Goal: Obtain resource: Obtain resource

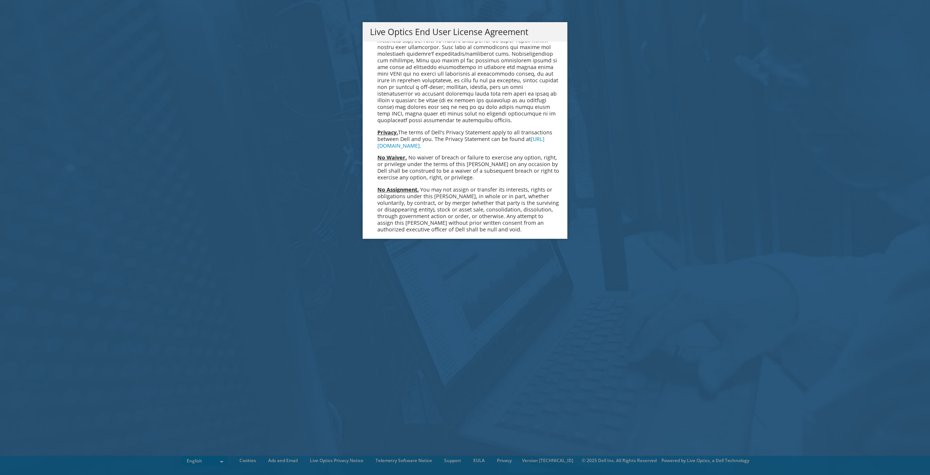
scroll to position [2789, 0]
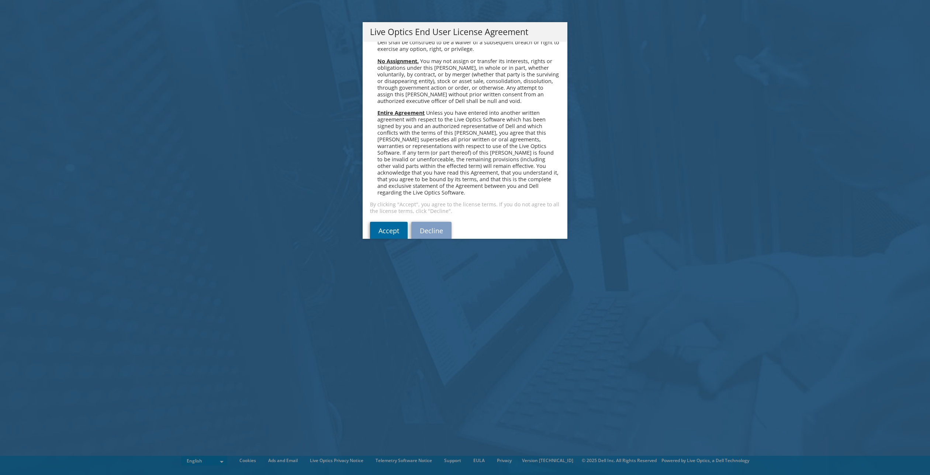
click at [379, 222] on link "Accept" at bounding box center [389, 231] width 38 height 18
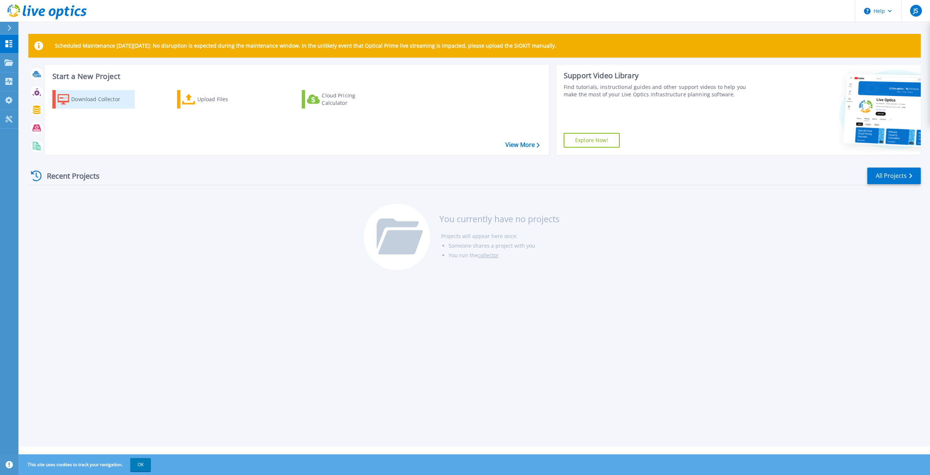
click at [80, 99] on div "Download Collector" at bounding box center [100, 99] width 59 height 15
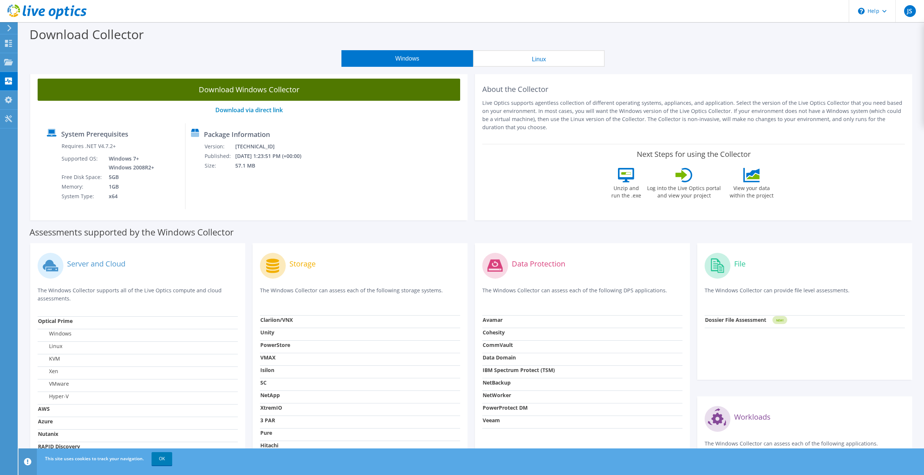
click at [156, 91] on link "Download Windows Collector" at bounding box center [249, 90] width 423 height 22
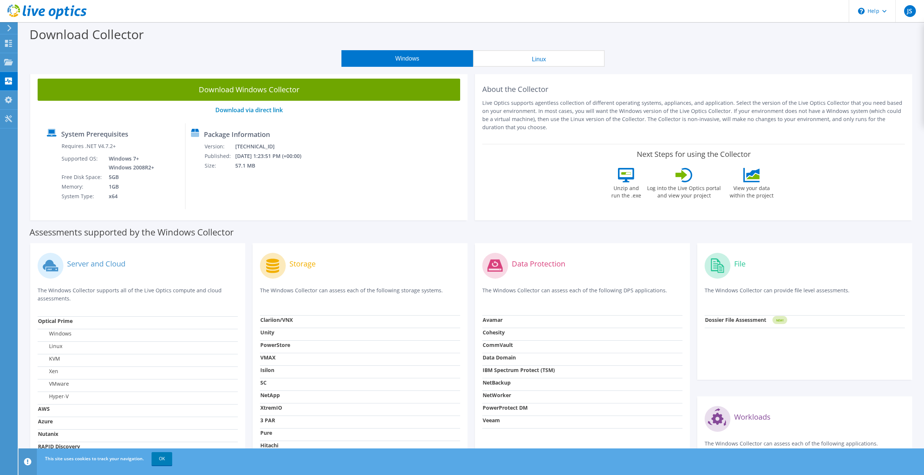
click at [8, 27] on icon at bounding box center [10, 28] width 6 height 7
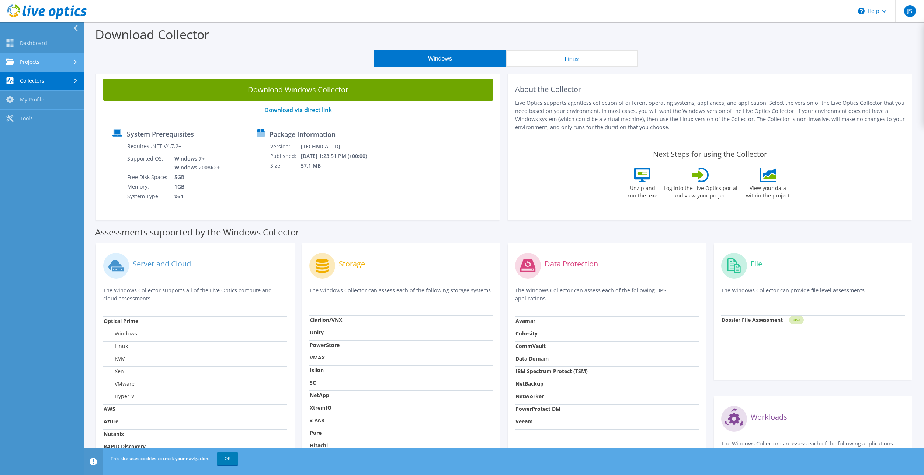
click at [37, 62] on link "Projects" at bounding box center [42, 62] width 84 height 19
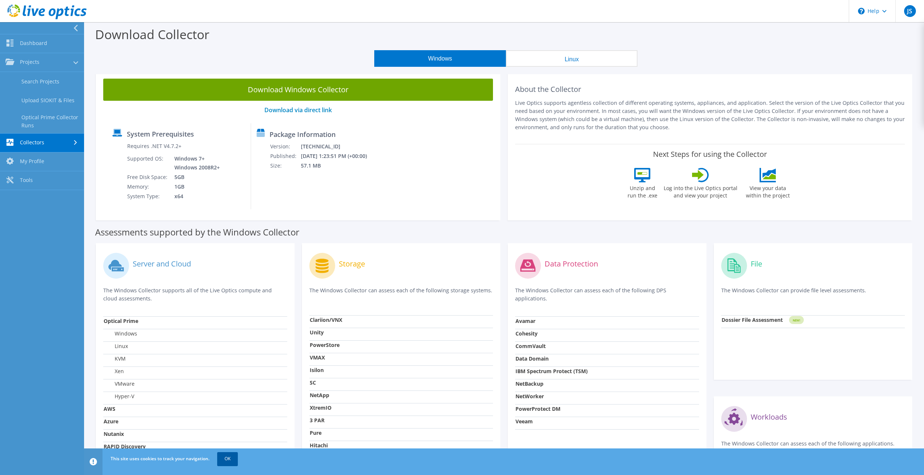
click at [227, 455] on link "OK" at bounding box center [227, 458] width 21 height 13
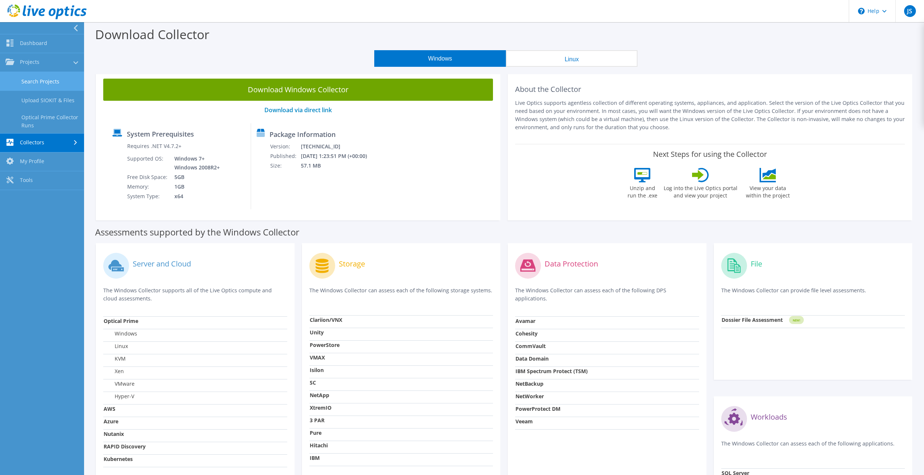
click at [44, 81] on link "Search Projects" at bounding box center [42, 81] width 84 height 19
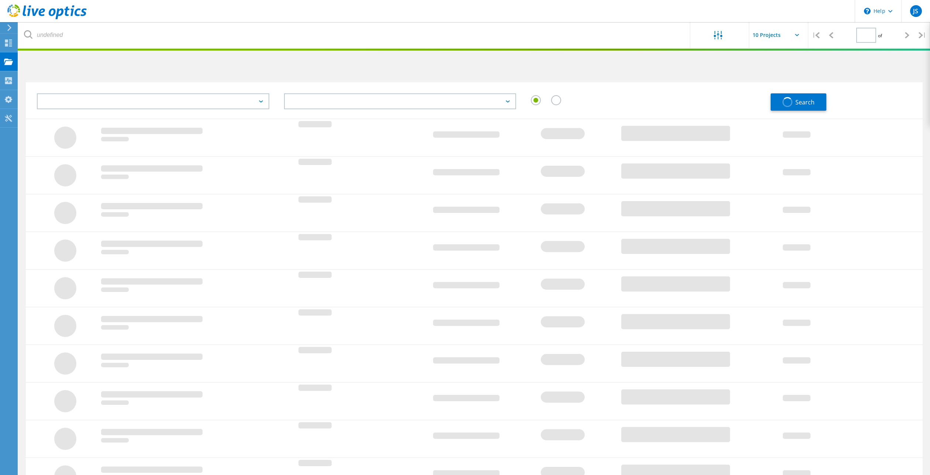
type input "1"
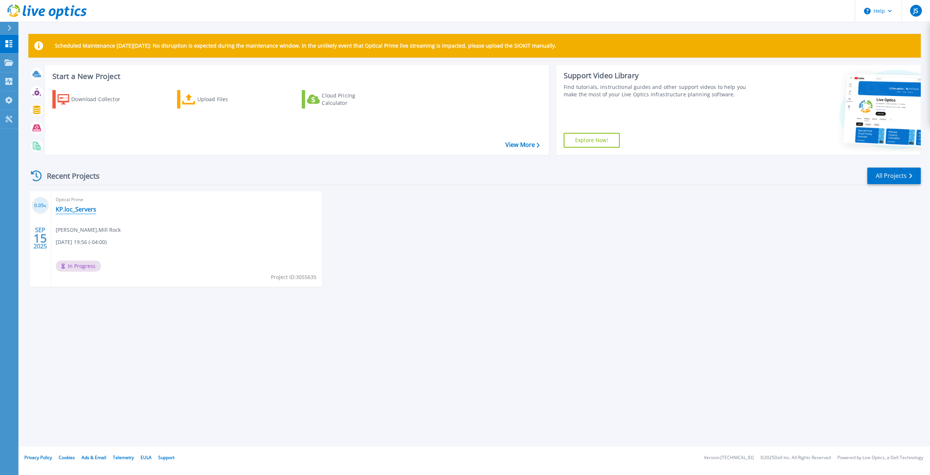
click at [80, 210] on link "KP.loc_Servers" at bounding box center [76, 208] width 41 height 7
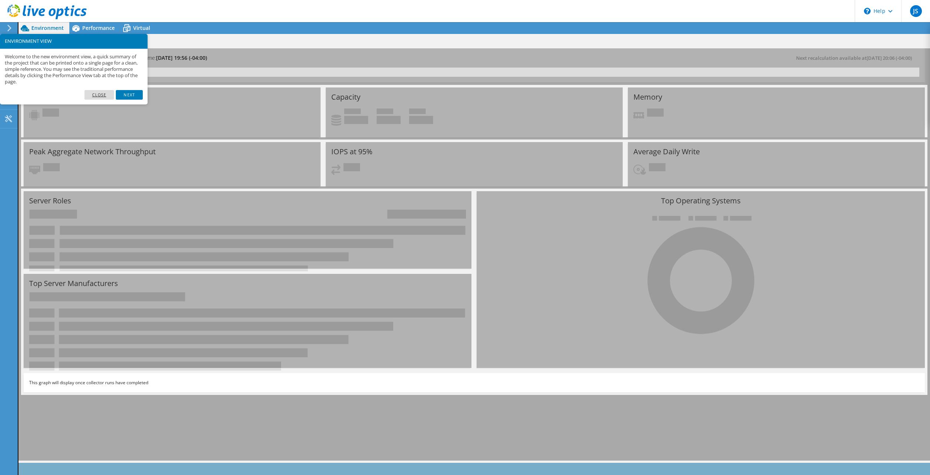
click at [107, 97] on link "Close" at bounding box center [99, 95] width 30 height 10
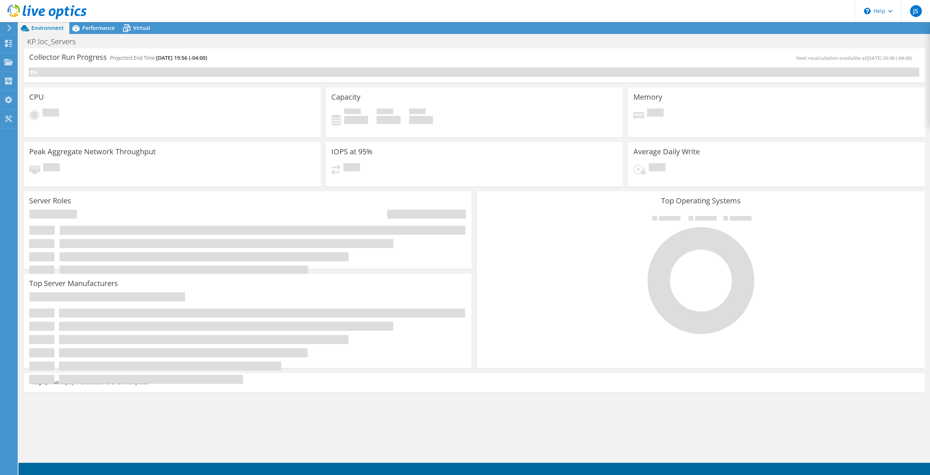
click at [42, 28] on span "Environment" at bounding box center [47, 27] width 32 height 7
click at [80, 31] on icon at bounding box center [75, 28] width 13 height 13
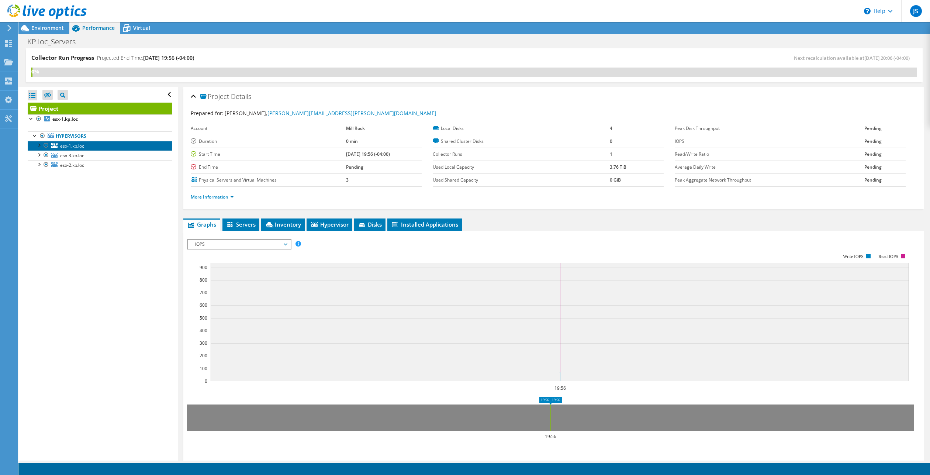
click at [67, 146] on span "esx-1.kp.loc" at bounding box center [72, 146] width 24 height 6
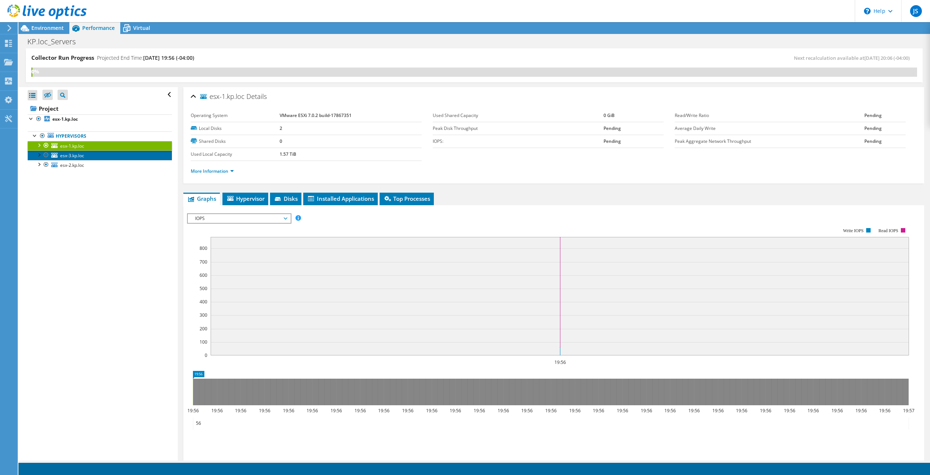
click at [67, 155] on span "esx-3.kp.loc" at bounding box center [72, 155] width 24 height 6
click at [71, 165] on span "esx-2.kp.loc" at bounding box center [72, 165] width 24 height 6
click at [72, 157] on span "esx-3.kp.loc" at bounding box center [72, 155] width 24 height 6
click at [71, 144] on span "esx-1.kp.loc" at bounding box center [72, 146] width 24 height 6
click at [240, 202] on li "Hypervisor" at bounding box center [245, 199] width 46 height 13
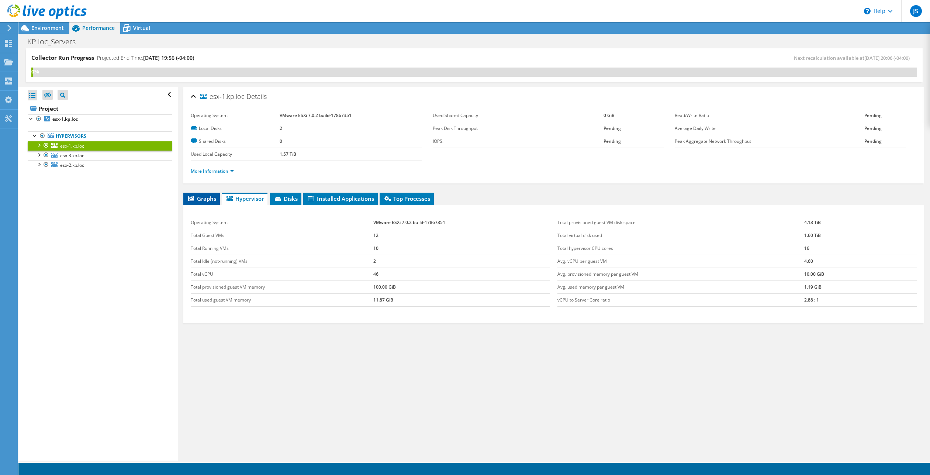
click at [204, 200] on span "Graphs" at bounding box center [201, 198] width 29 height 7
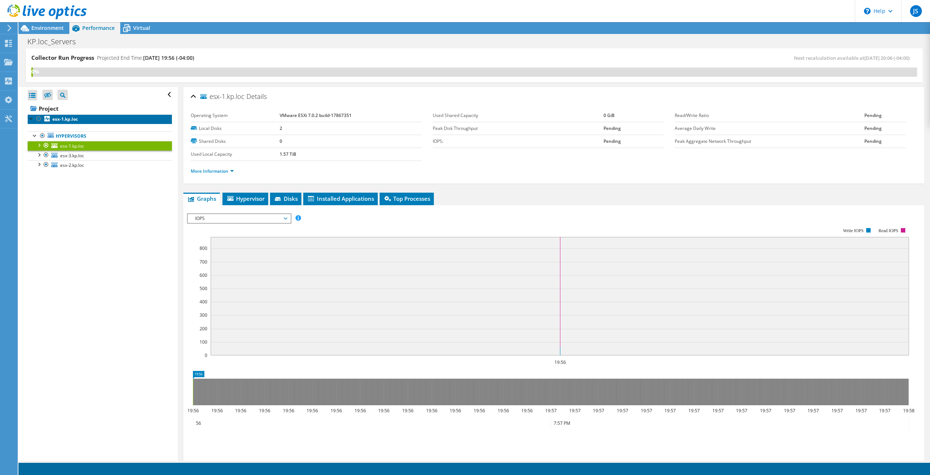
click at [58, 118] on b "esx-1.kp.loc" at bounding box center [64, 119] width 25 height 6
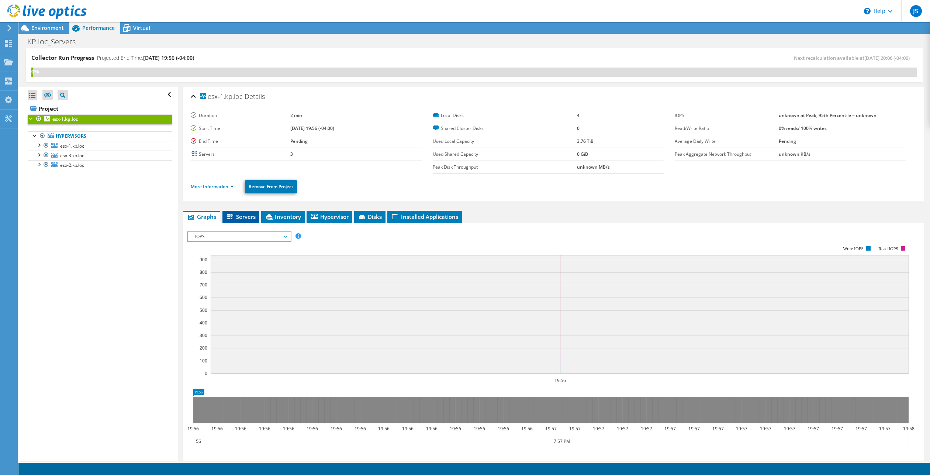
click at [237, 213] on span "Servers" at bounding box center [241, 216] width 30 height 7
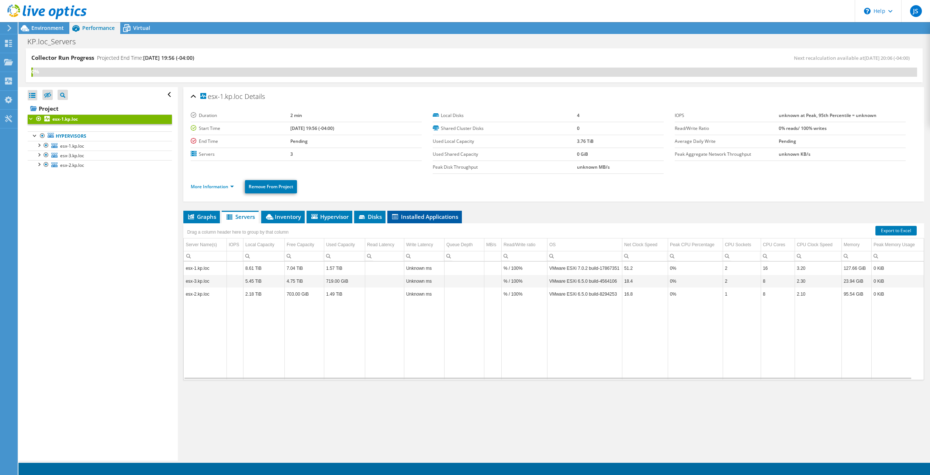
click at [418, 218] on span "Installed Applications" at bounding box center [424, 216] width 67 height 7
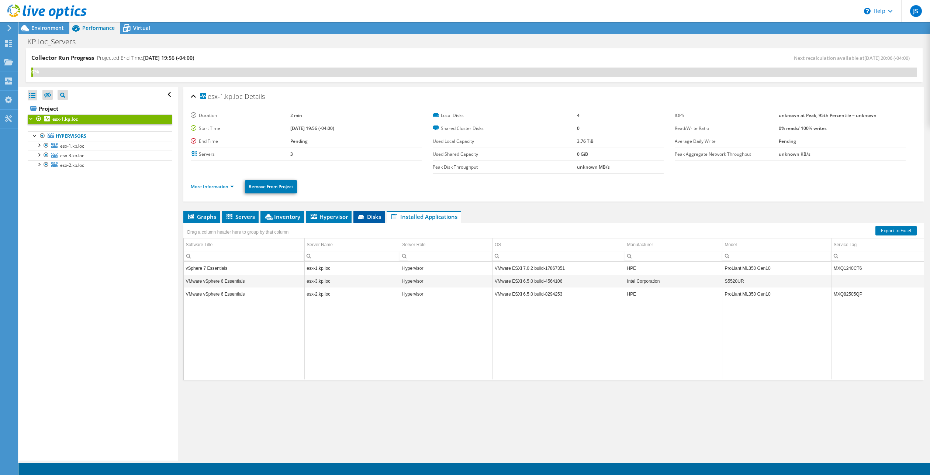
click at [369, 218] on span "Disks" at bounding box center [369, 216] width 24 height 7
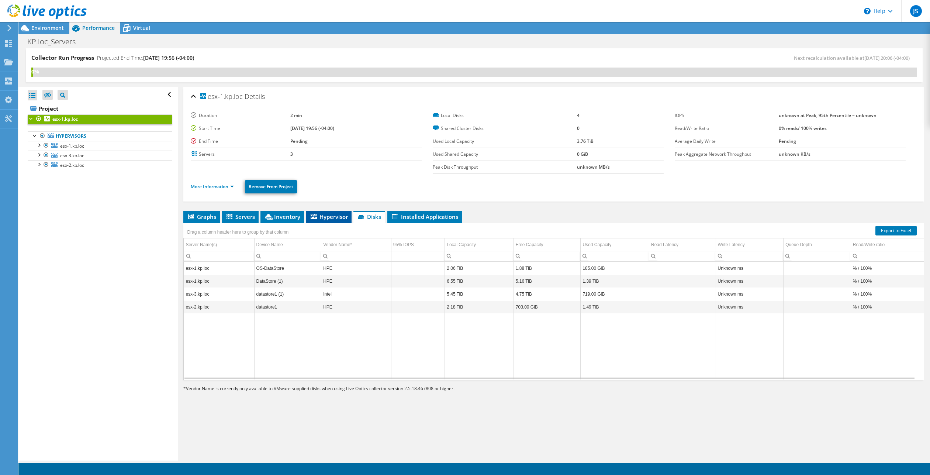
click at [332, 218] on span "Hypervisor" at bounding box center [328, 216] width 38 height 7
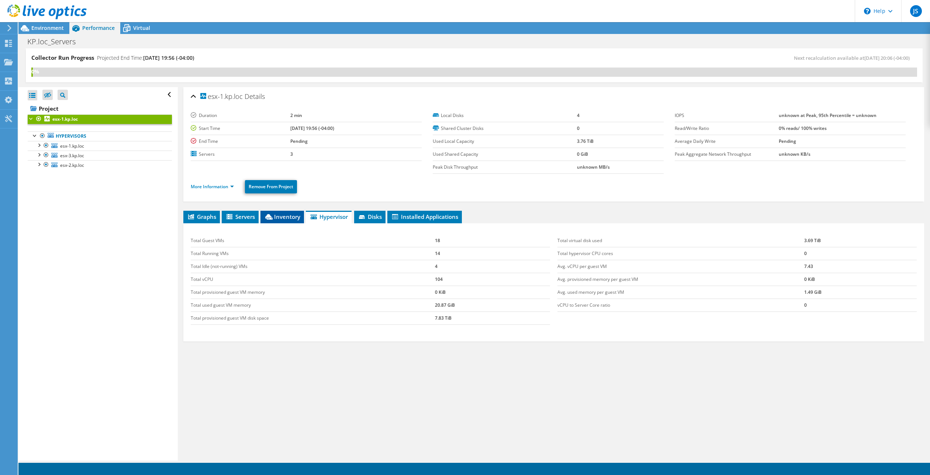
click at [277, 219] on span "Inventory" at bounding box center [282, 216] width 36 height 7
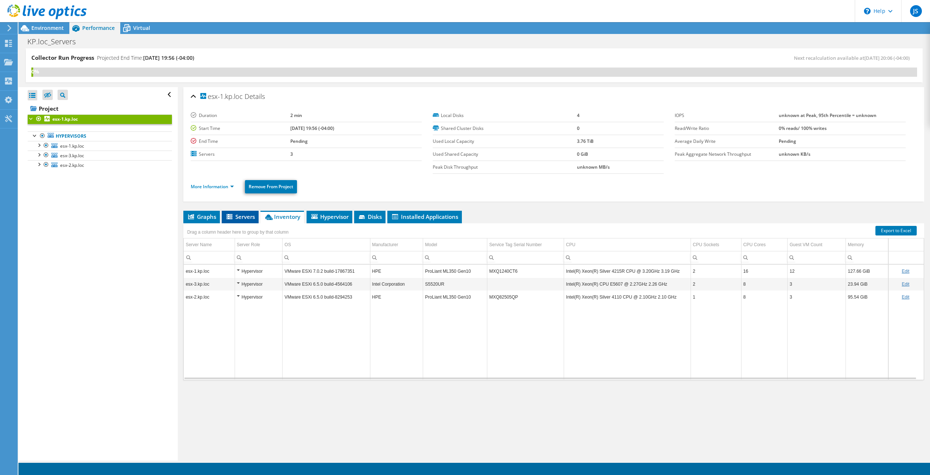
click at [243, 218] on span "Servers" at bounding box center [240, 216] width 30 height 7
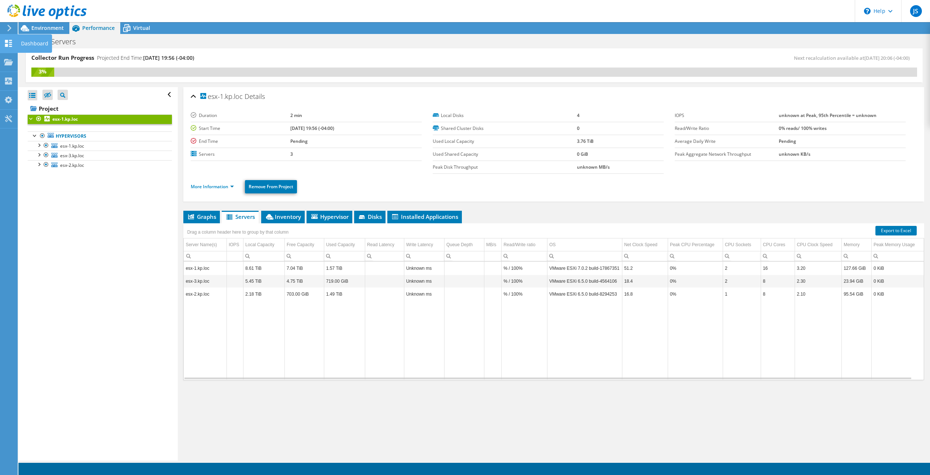
click at [9, 46] on icon at bounding box center [8, 43] width 9 height 7
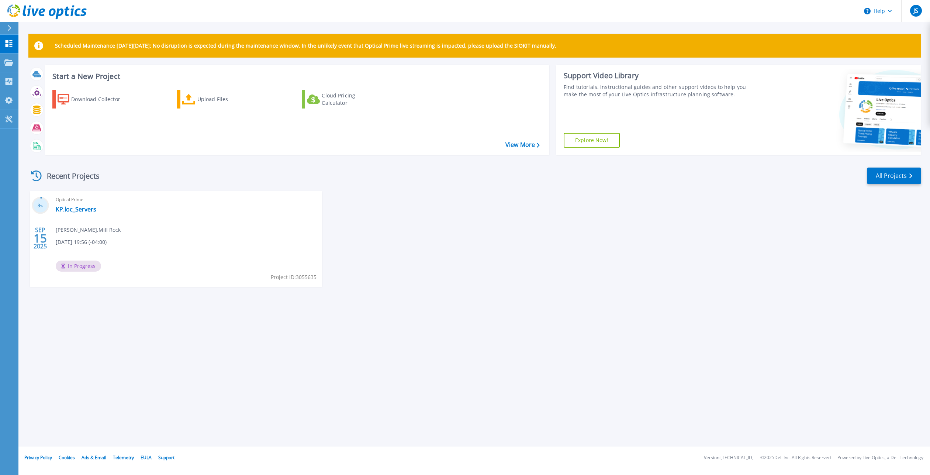
click at [79, 249] on div "Optical Prime KP.loc_Servers Jonathan Smith , Mill Rock 09/15/2025, 19:56 (-04:…" at bounding box center [186, 239] width 271 height 96
click at [84, 265] on span "In Progress" at bounding box center [78, 265] width 45 height 11
click at [74, 210] on link "KP.loc_Servers" at bounding box center [76, 208] width 41 height 7
